Goal: Information Seeking & Learning: Find specific page/section

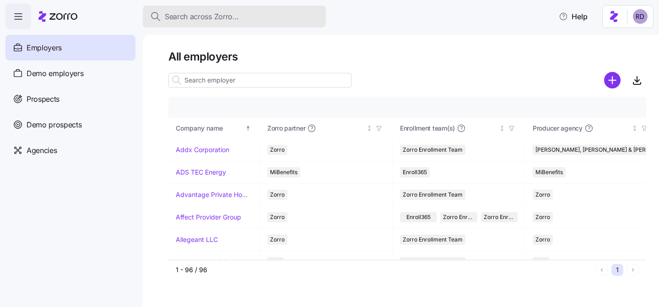
click at [209, 15] on span "Search across Zorro..." at bounding box center [202, 16] width 74 height 11
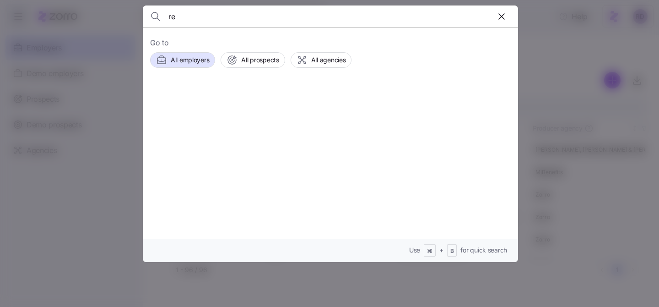
type input "r"
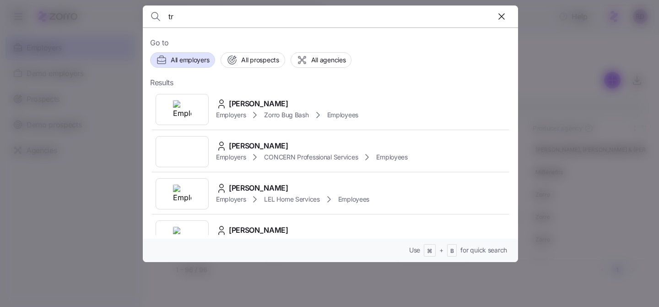
type input "t"
click at [235, 11] on input "mcdonald" at bounding box center [285, 16] width 234 height 22
type input "tricia"
click at [336, 144] on div "Tricia Reedy" at bounding box center [312, 145] width 192 height 11
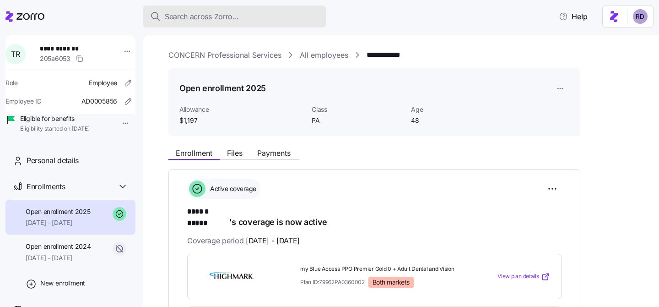
click at [233, 14] on span "Search across Zorro..." at bounding box center [202, 16] width 74 height 11
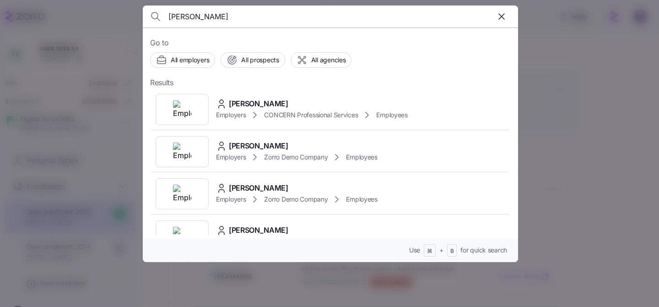
type input "mcdonald"
click at [279, 99] on span "Riley McDonald" at bounding box center [259, 103] width 60 height 11
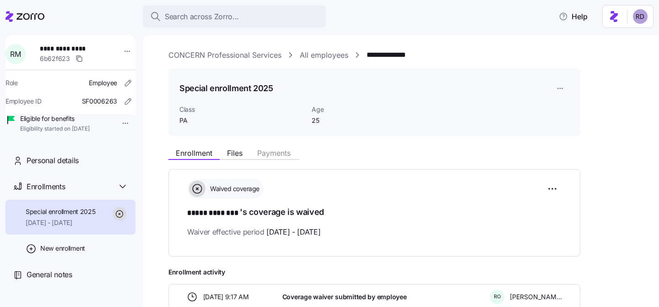
scroll to position [56, 0]
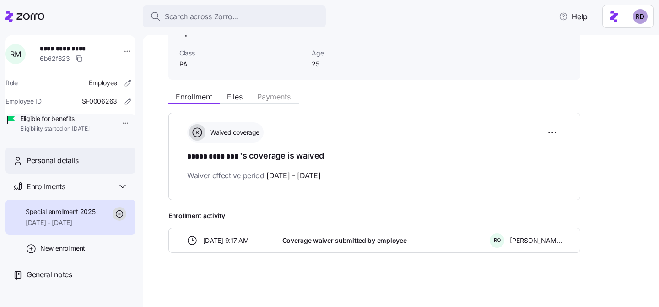
click at [52, 166] on span "Personal details" at bounding box center [53, 160] width 52 height 11
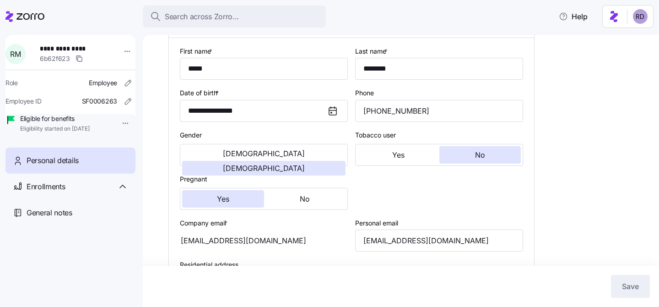
type input "PA"
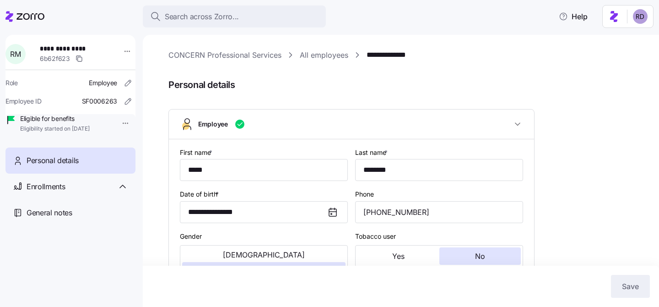
click at [311, 54] on link "All employees" at bounding box center [324, 54] width 49 height 11
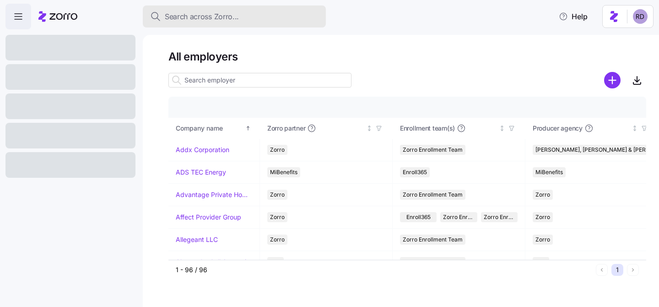
click at [223, 16] on span "Search across Zorro..." at bounding box center [202, 16] width 74 height 11
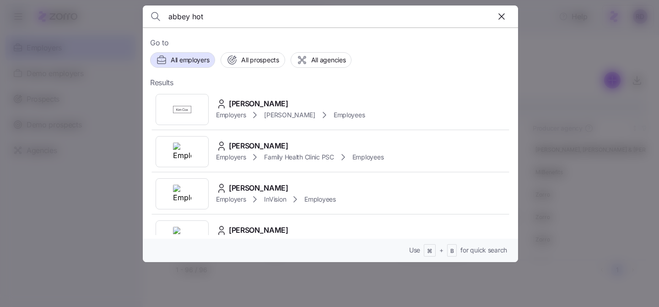
type input "abbey hot"
click at [362, 115] on div "Abbey Hotchkiss Employers Kim Cox Employees" at bounding box center [330, 109] width 361 height 42
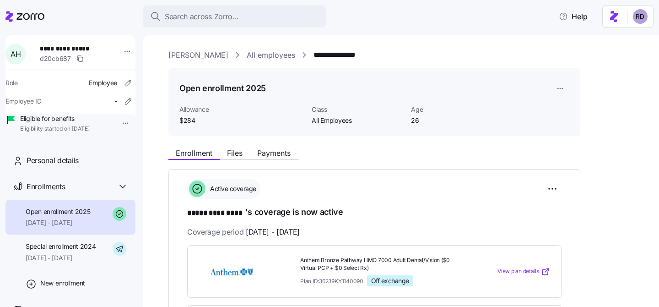
scroll to position [12, 0]
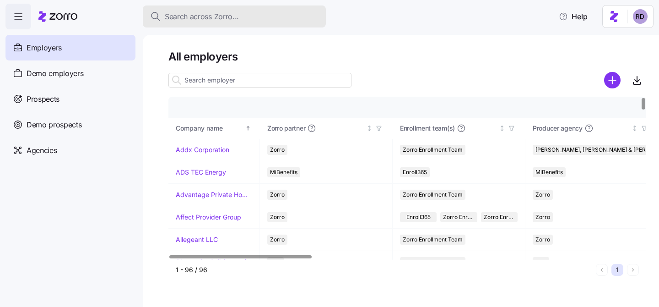
click at [215, 13] on span "Search across Zorro..." at bounding box center [202, 16] width 74 height 11
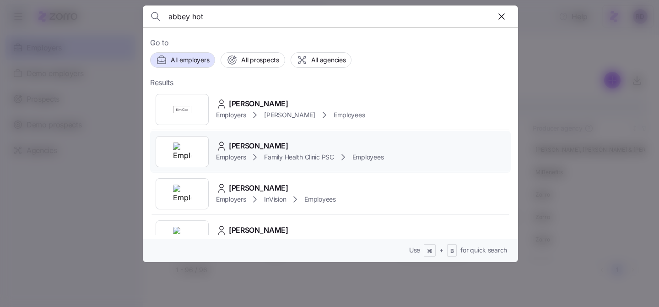
scroll to position [7, 0]
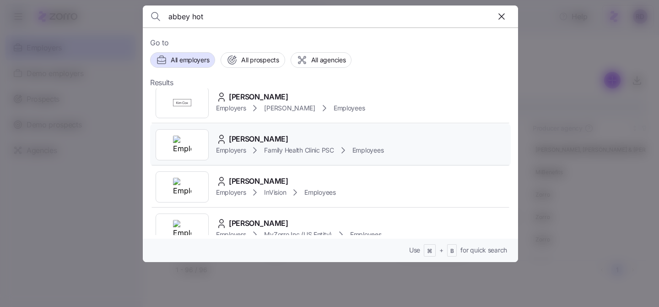
type input "abbey hot"
click at [426, 140] on div "Abbey Hotchkiss Employers Family Health Clinic PSC Employees" at bounding box center [330, 145] width 361 height 42
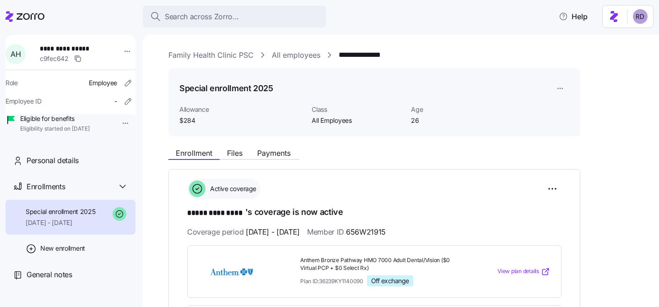
click at [206, 52] on link "Family Health Clinic PSC" at bounding box center [210, 54] width 85 height 11
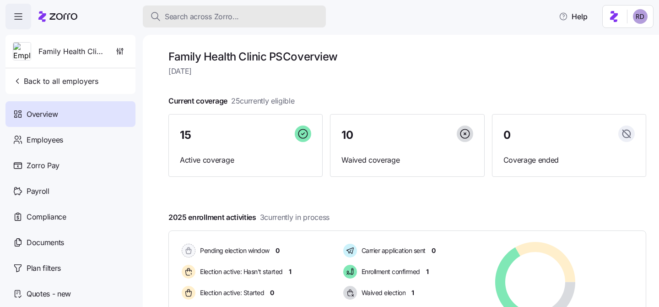
click at [231, 10] on button "Search across Zorro..." at bounding box center [234, 16] width 183 height 22
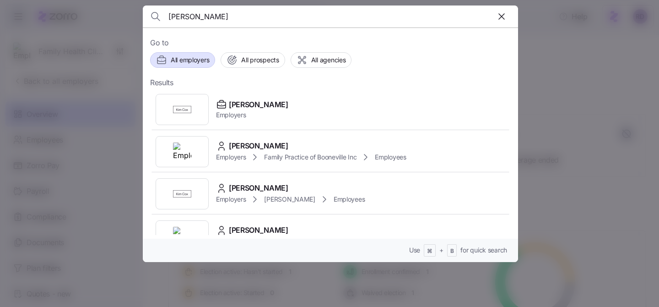
type input "Kim cox"
click at [198, 60] on span "All employers" at bounding box center [190, 59] width 38 height 9
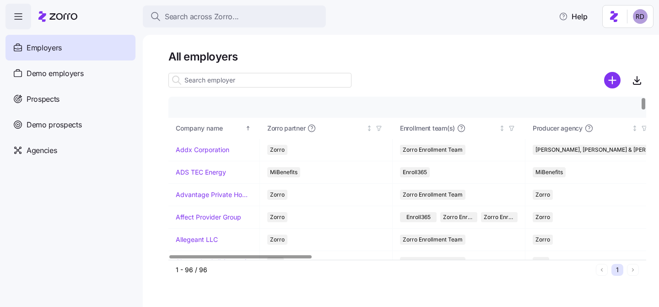
click at [240, 80] on input at bounding box center [259, 80] width 183 height 15
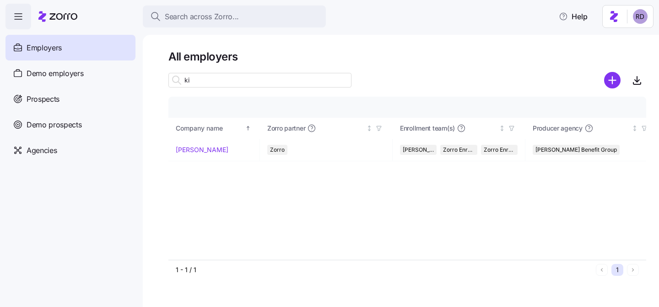
type input "k"
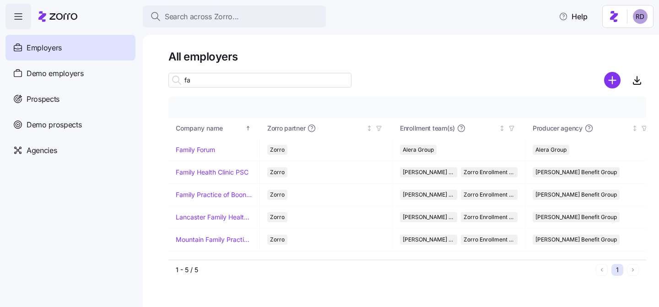
type input "f"
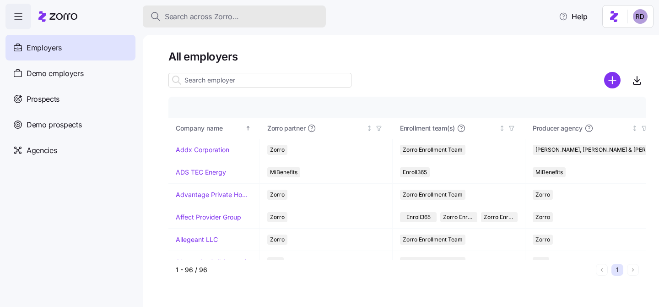
click at [201, 11] on span "Search across Zorro..." at bounding box center [202, 16] width 74 height 11
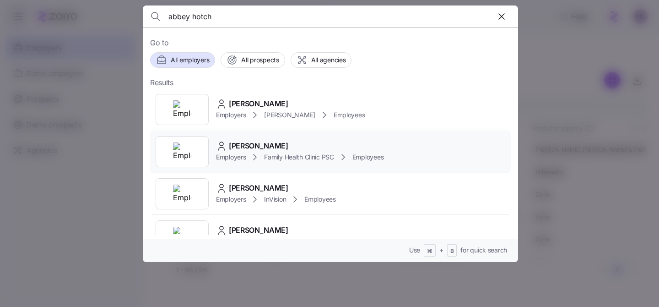
type input "abbey hotch"
click at [403, 147] on div "Abbey Hotchkiss Employers Family Health Clinic PSC Employees" at bounding box center [330, 151] width 361 height 42
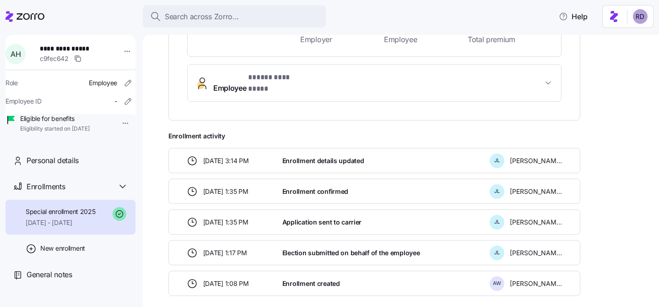
scroll to position [336, 0]
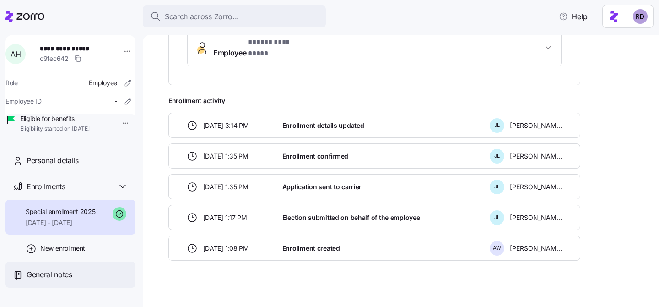
click at [77, 281] on div "General notes" at bounding box center [70, 274] width 130 height 26
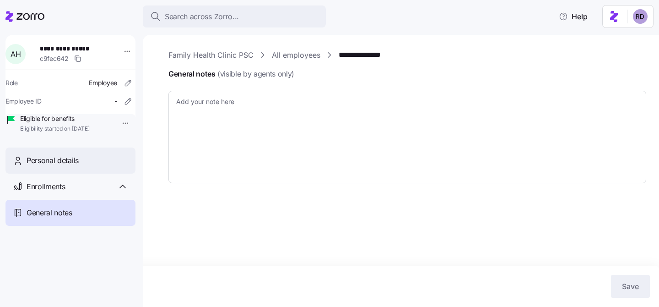
click at [86, 166] on div "Personal details" at bounding box center [78, 160] width 102 height 11
type textarea "x"
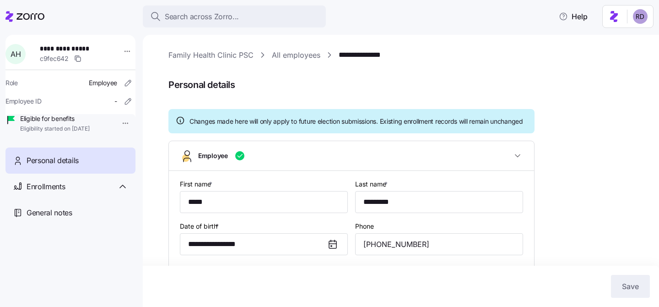
type input "All Employees"
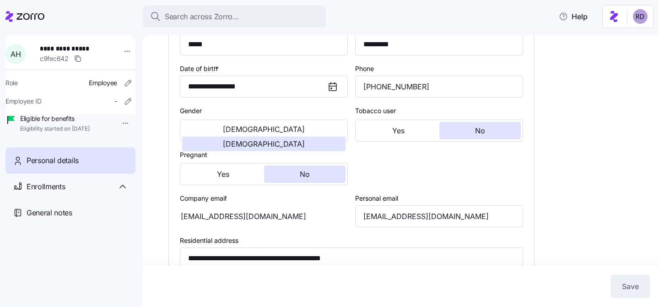
scroll to position [459, 0]
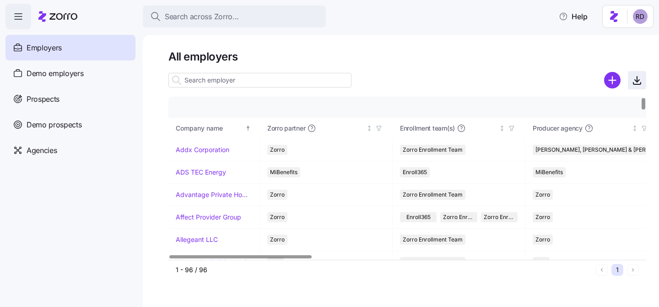
click at [640, 79] on icon "button" at bounding box center [637, 80] width 11 height 11
